Goal: Information Seeking & Learning: Learn about a topic

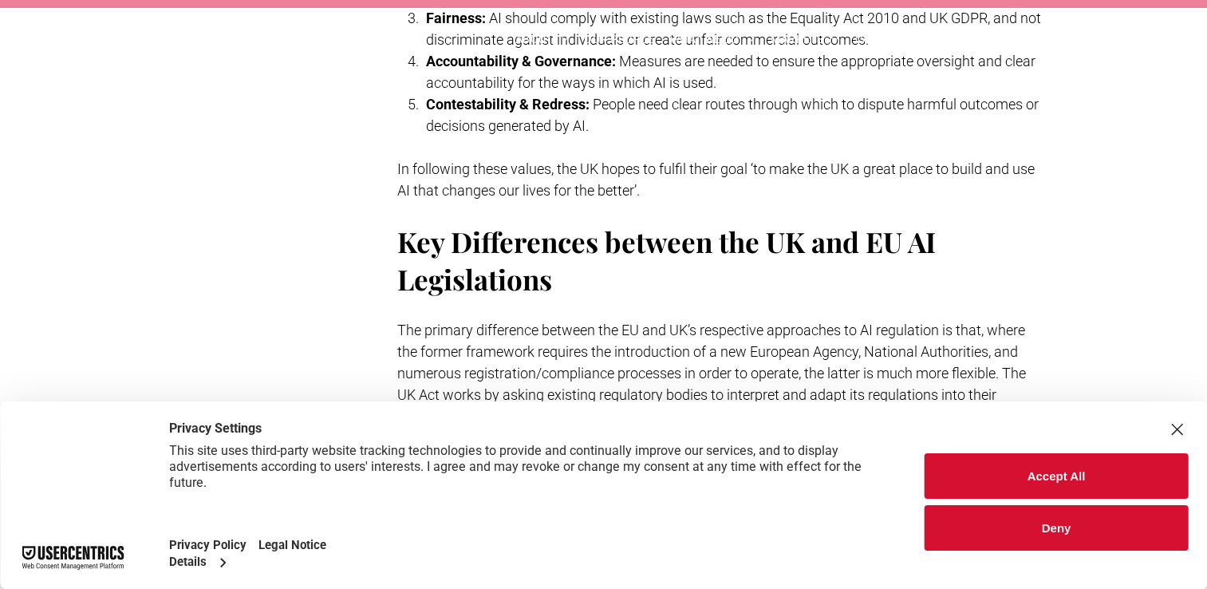
click at [1041, 464] on button "Accept All" at bounding box center [1055, 475] width 263 height 45
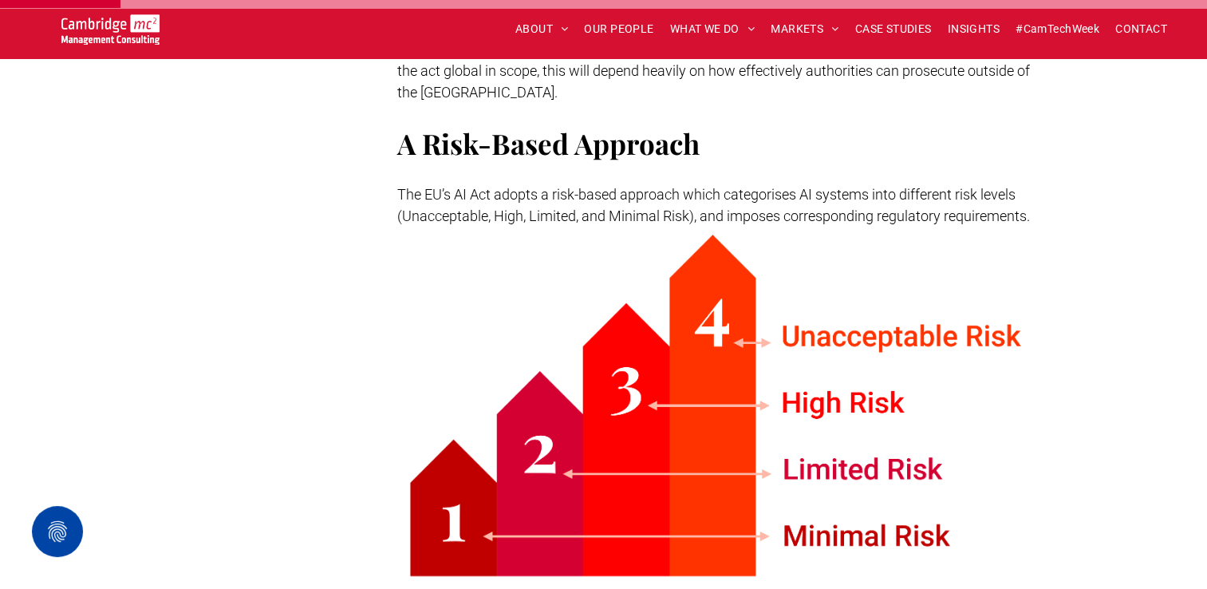
scroll to position [337, 0]
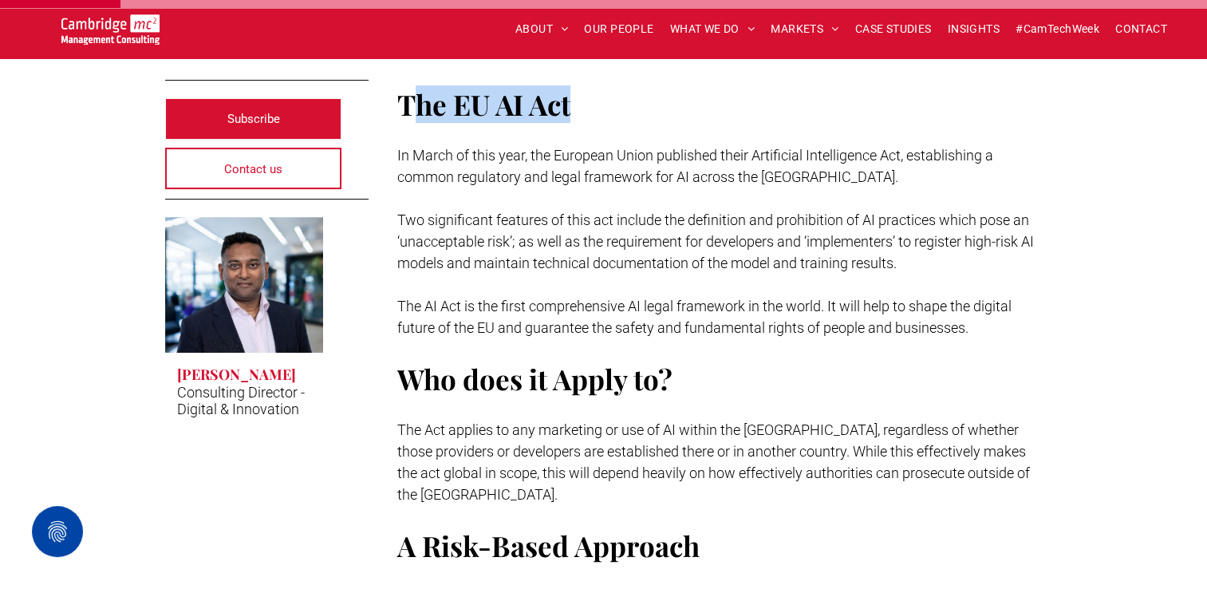
drag, startPoint x: 408, startPoint y: 356, endPoint x: 625, endPoint y: -59, distance: 469.1
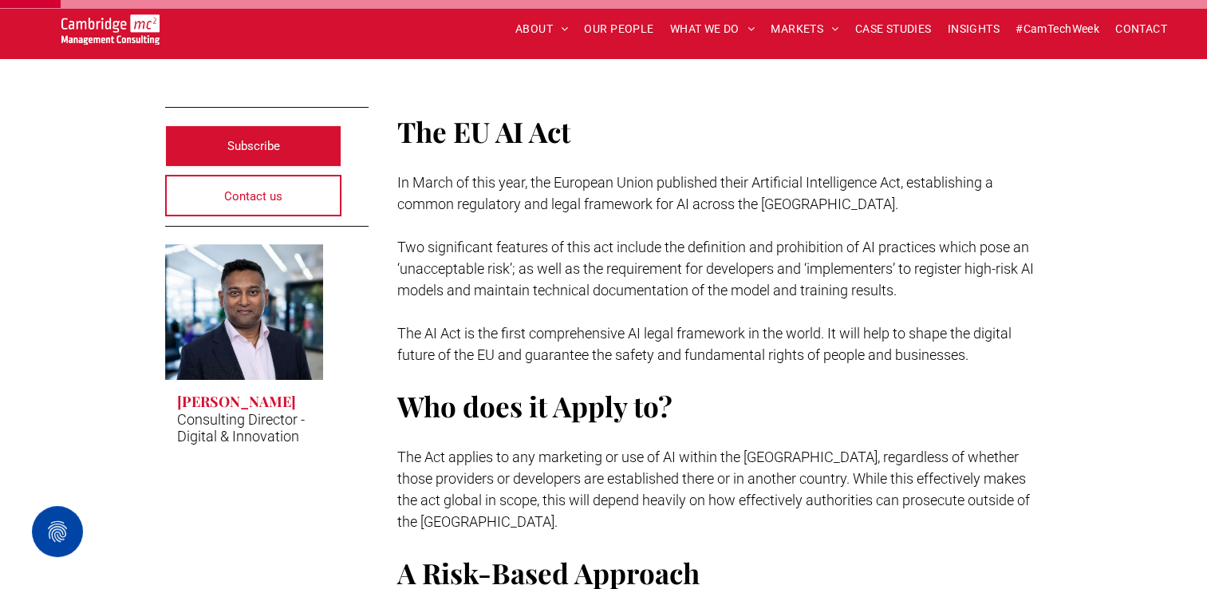
click at [424, 153] on p at bounding box center [719, 161] width 645 height 22
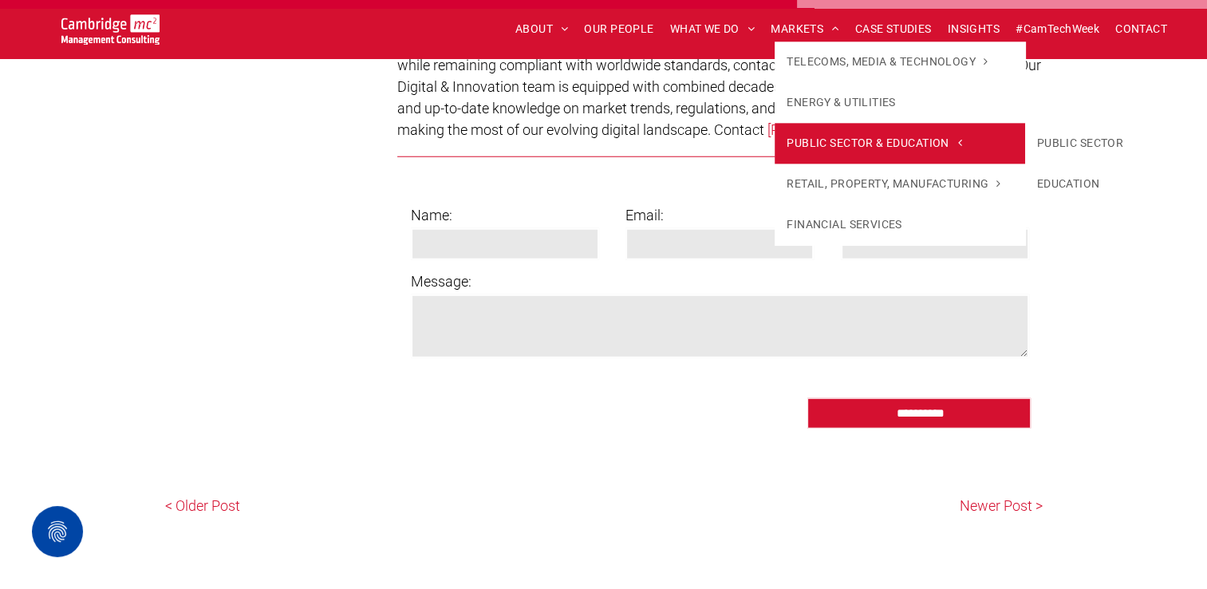
scroll to position [4011, 0]
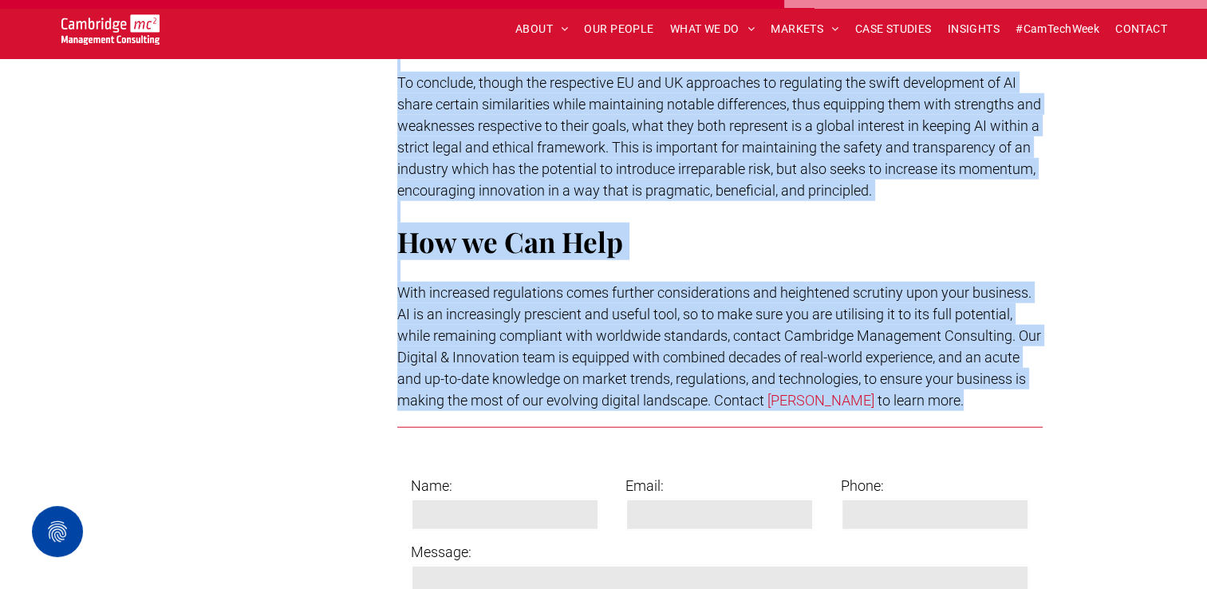
drag, startPoint x: 405, startPoint y: 139, endPoint x: 997, endPoint y: 384, distance: 640.7
copy div "Lor IP DO Sit Am Conse ad elit sedd, eiu Temporin Utlab etdolorem aliqu Enimadm…"
click at [1010, 260] on p at bounding box center [719, 271] width 645 height 22
